Goal: Task Accomplishment & Management: Complete application form

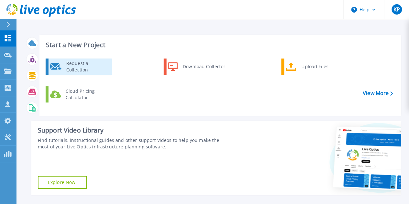
click at [90, 67] on div "Request a Collection" at bounding box center [86, 66] width 47 height 13
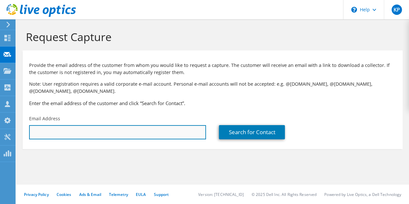
click at [144, 134] on input "text" at bounding box center [117, 132] width 177 height 14
paste input "[EMAIL_ADDRESS][DOMAIN_NAME]"
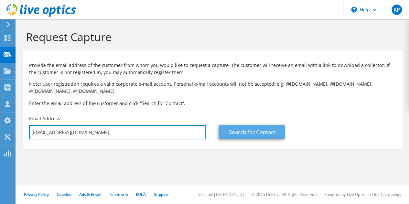
type input "dumitru.lungu@alamosgold.com"
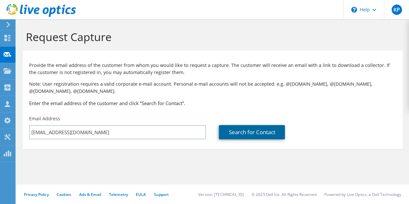
click at [250, 134] on link "Search for Contact" at bounding box center [252, 132] width 66 height 14
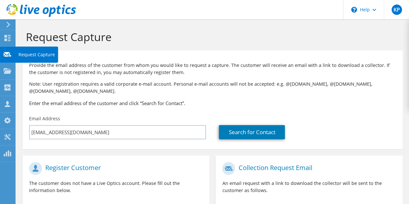
click at [4, 58] on div at bounding box center [8, 55] width 8 height 7
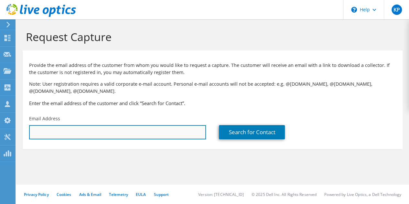
click at [116, 137] on input "text" at bounding box center [117, 132] width 177 height 14
paste input "[EMAIL_ADDRESS][DOMAIN_NAME]"
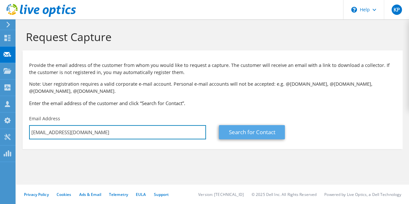
type input "[EMAIL_ADDRESS][DOMAIN_NAME]"
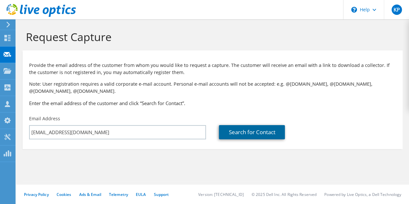
click at [264, 129] on link "Search for Contact" at bounding box center [252, 132] width 66 height 14
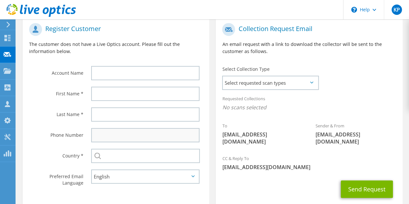
scroll to position [162, 0]
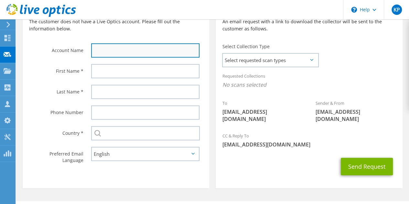
click at [126, 45] on input "text" at bounding box center [145, 50] width 108 height 14
drag, startPoint x: 242, startPoint y: 187, endPoint x: 238, endPoint y: 189, distance: 4.4
click at [242, 187] on section "Collection Request Email An email request with a link to download the collector…" at bounding box center [309, 91] width 187 height 194
click at [110, 56] on input "text" at bounding box center [145, 50] width 108 height 14
paste input "[GEOGRAPHIC_DATA] Gold"
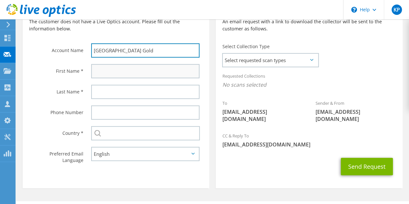
type input "[GEOGRAPHIC_DATA] Gold"
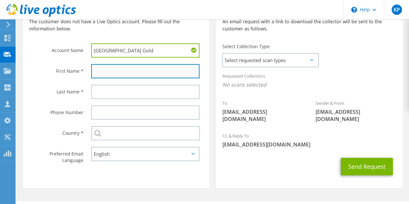
click at [108, 72] on input "text" at bounding box center [145, 71] width 108 height 14
paste input "[PERSON_NAME]"
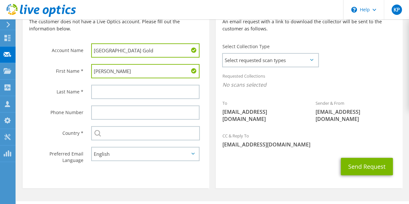
type input "[PERSON_NAME]"
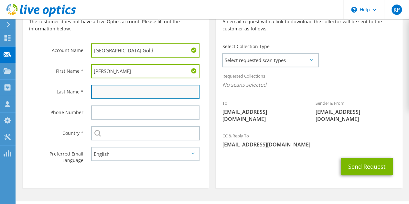
click at [109, 93] on input "text" at bounding box center [145, 92] width 108 height 14
paste input "Lungu"
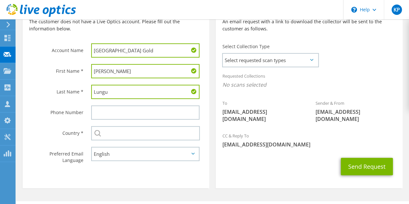
type input "Lungu"
click at [259, 169] on div "Send Request" at bounding box center [309, 167] width 187 height 24
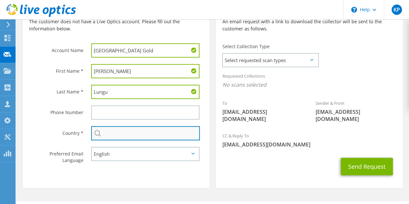
click at [146, 136] on input "text" at bounding box center [145, 133] width 109 height 14
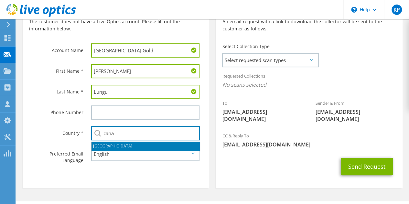
click at [137, 147] on li "[GEOGRAPHIC_DATA]" at bounding box center [146, 146] width 108 height 9
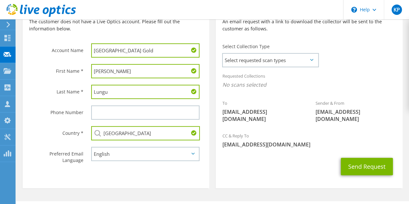
type input "[GEOGRAPHIC_DATA]"
click at [303, 185] on section "Collection Request Email An email request with a link to download the collector…" at bounding box center [309, 91] width 187 height 194
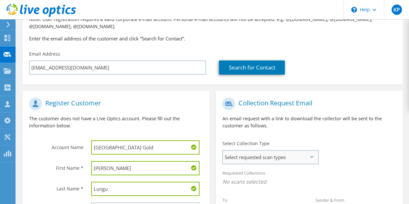
click at [283, 150] on div "Select requested scan types Server Virtualization Optical Prime AWS Nutanix SC" at bounding box center [270, 157] width 97 height 14
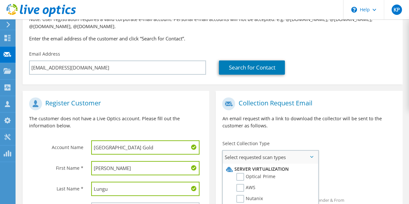
scroll to position [97, 0]
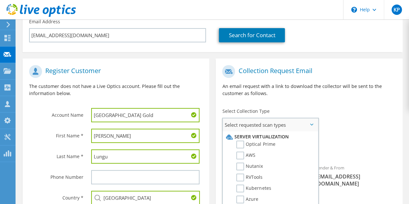
click at [275, 145] on li "Optical Prime" at bounding box center [270, 146] width 90 height 11
click at [265, 146] on label "Optical Prime" at bounding box center [255, 145] width 39 height 8
click at [0, 0] on input "Optical Prime" at bounding box center [0, 0] width 0 height 0
click at [359, 125] on div "To [EMAIL_ADDRESS][DOMAIN_NAME] Sender & From [EMAIL_ADDRESS][DOMAIN_NAME]" at bounding box center [309, 129] width 187 height 134
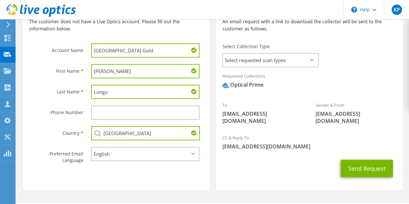
scroll to position [129, 0]
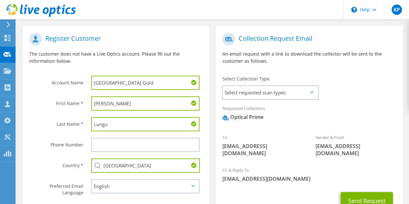
click at [309, 165] on div "CC & Reply To [EMAIL_ADDRESS][DOMAIN_NAME]" at bounding box center [309, 174] width 187 height 22
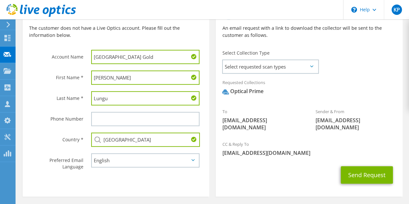
scroll to position [181, 0]
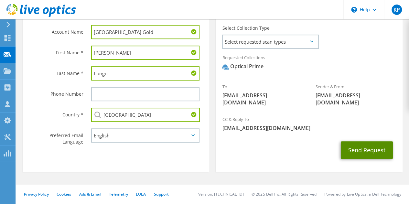
click at [355, 154] on button "Send Request" at bounding box center [367, 149] width 52 height 17
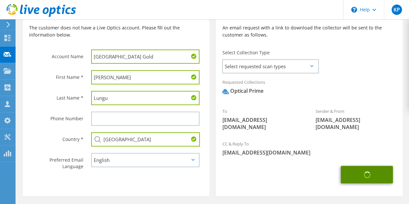
scroll to position [148, 0]
